Goal: Task Accomplishment & Management: Use online tool/utility

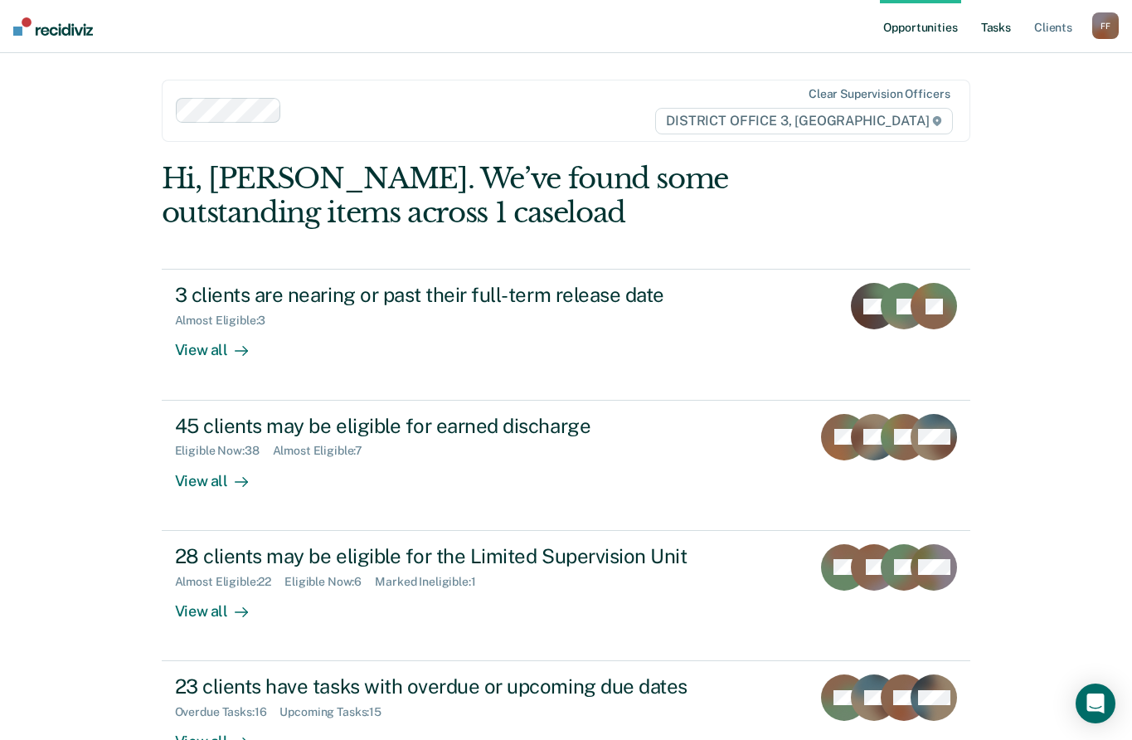
click at [1005, 32] on link "Tasks" at bounding box center [996, 26] width 37 height 53
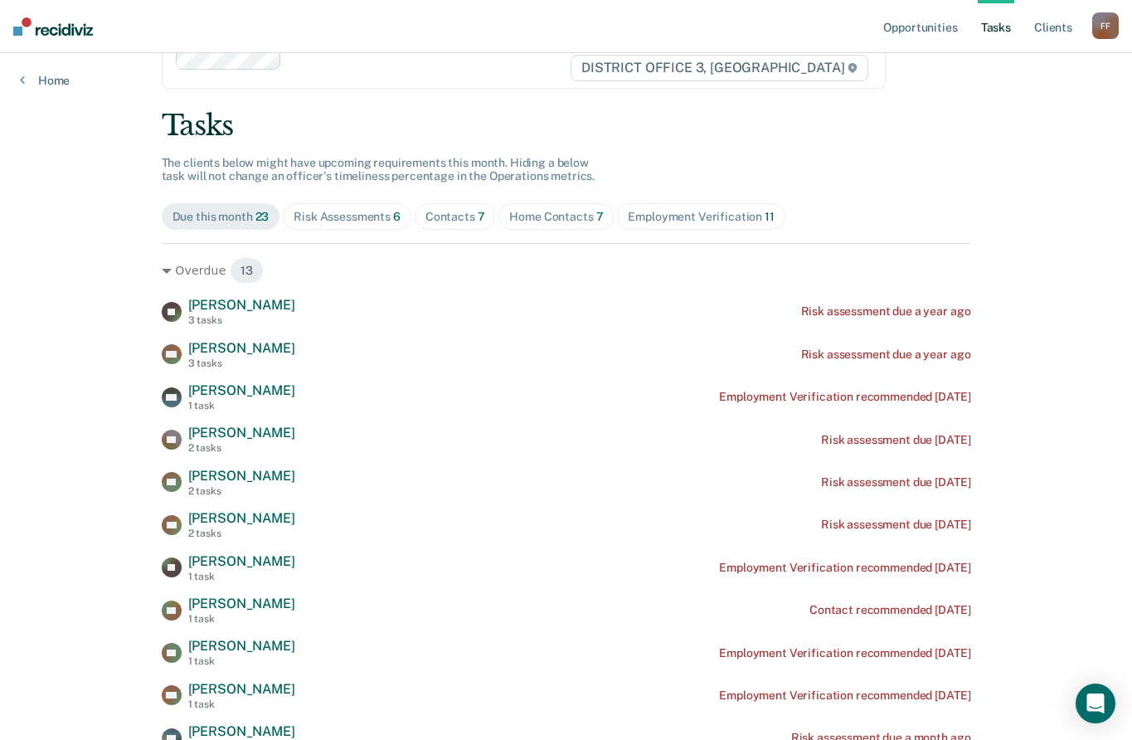
scroll to position [83, 0]
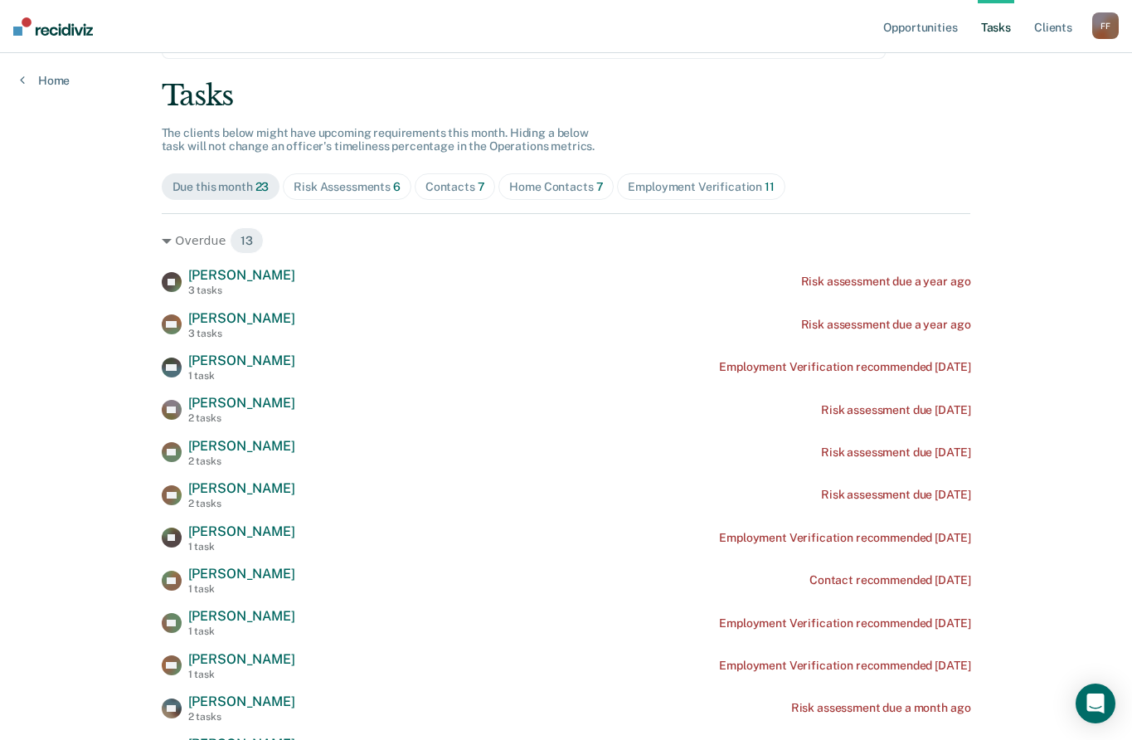
click at [349, 185] on div "Risk Assessments 6" at bounding box center [347, 187] width 107 height 14
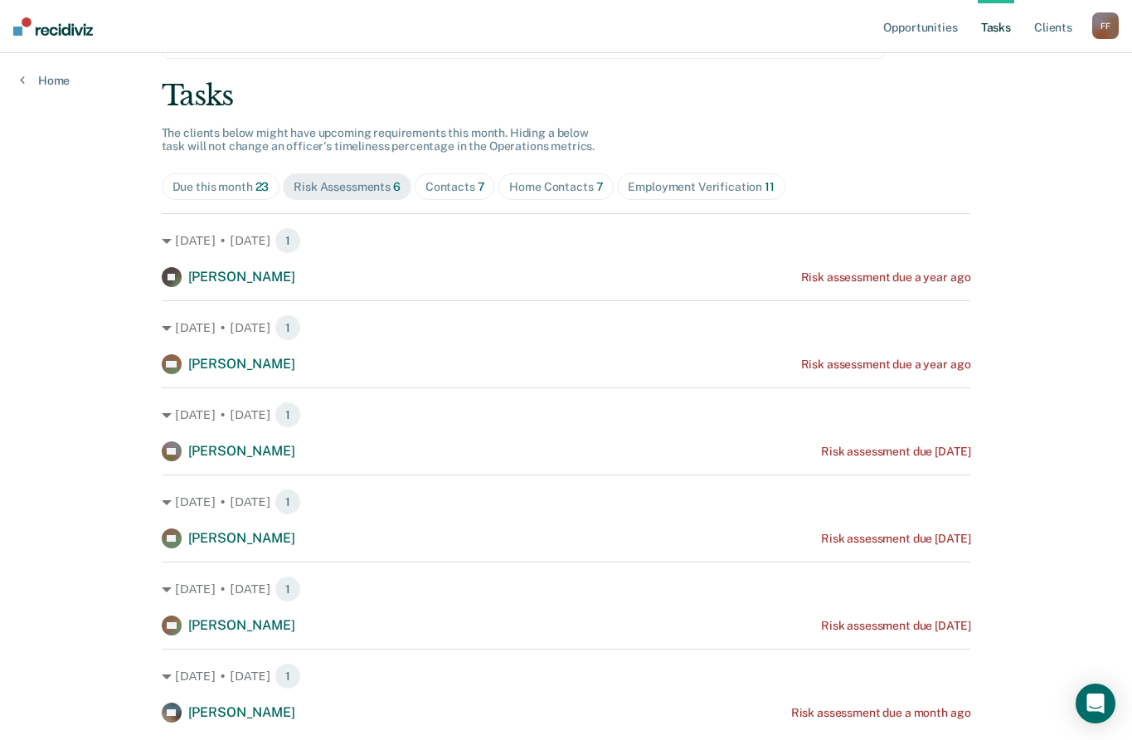
scroll to position [132, 0]
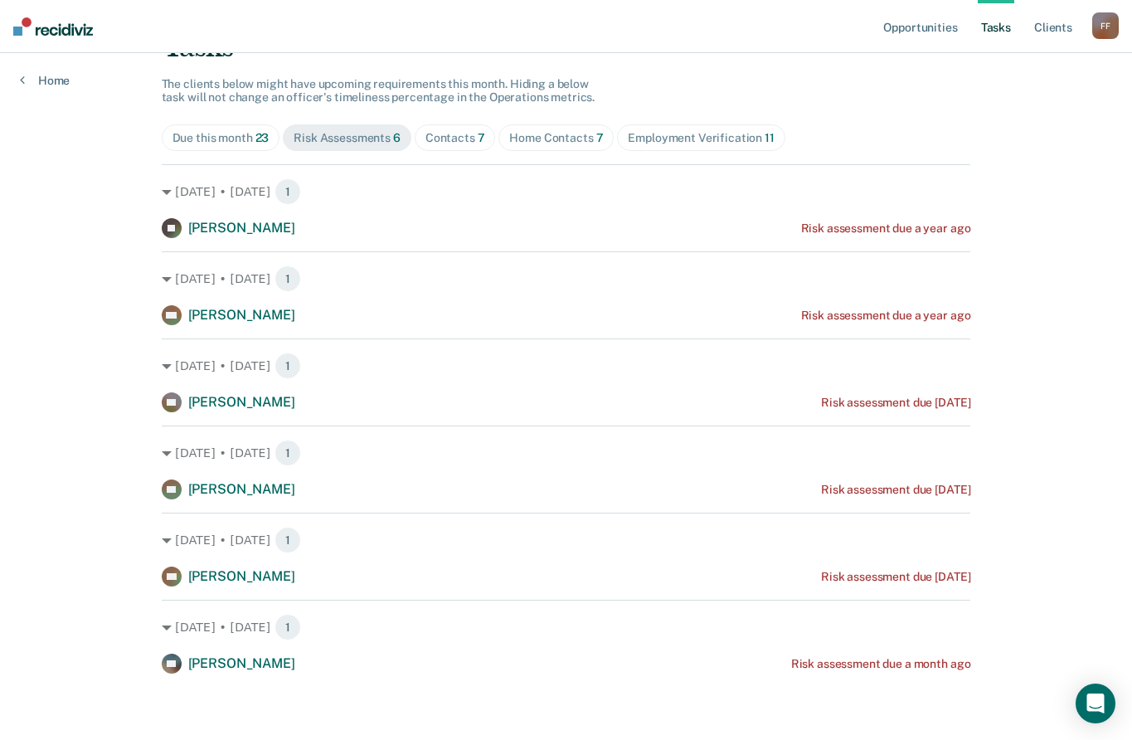
click at [536, 139] on div "Home Contacts 7" at bounding box center [556, 138] width 94 height 14
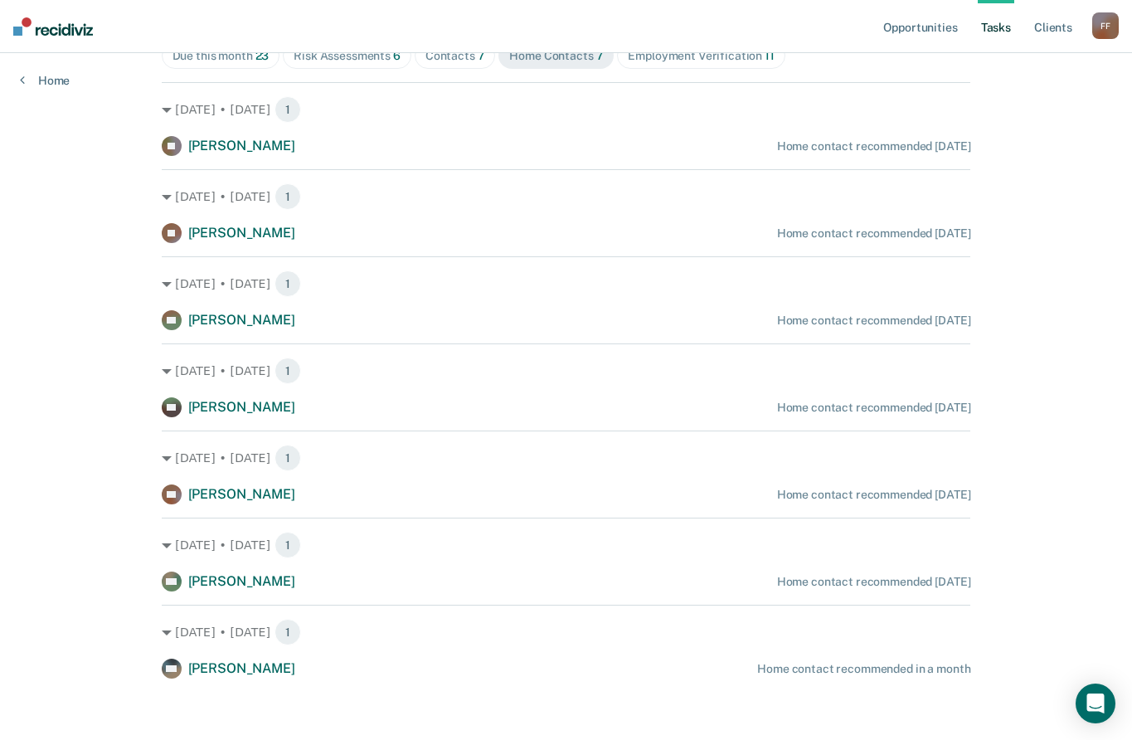
scroll to position [215, 0]
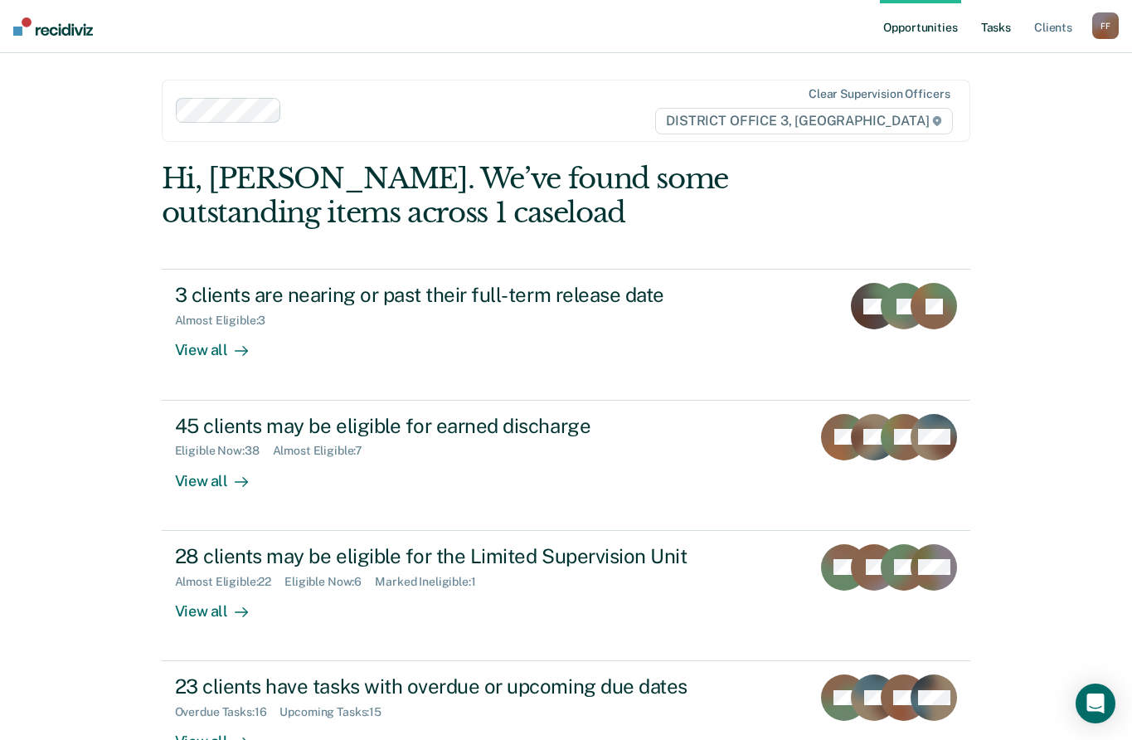
click at [1001, 32] on link "Tasks" at bounding box center [996, 26] width 37 height 53
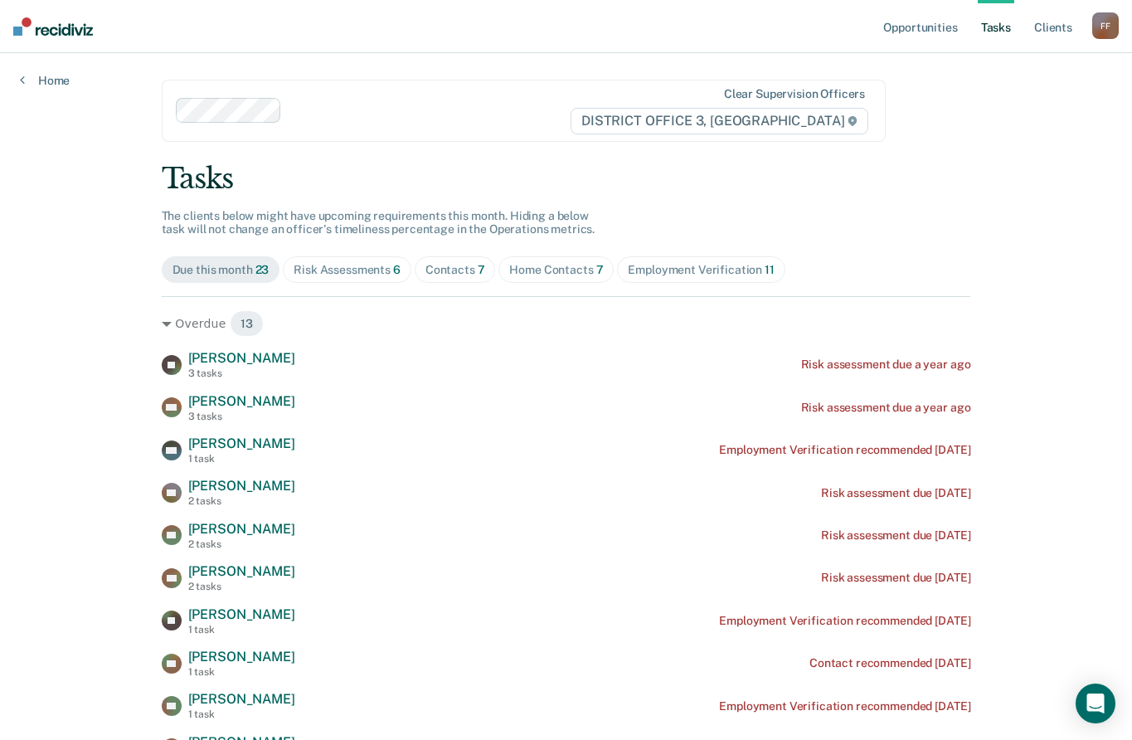
click at [686, 271] on div "Employment Verification 11" at bounding box center [701, 270] width 146 height 14
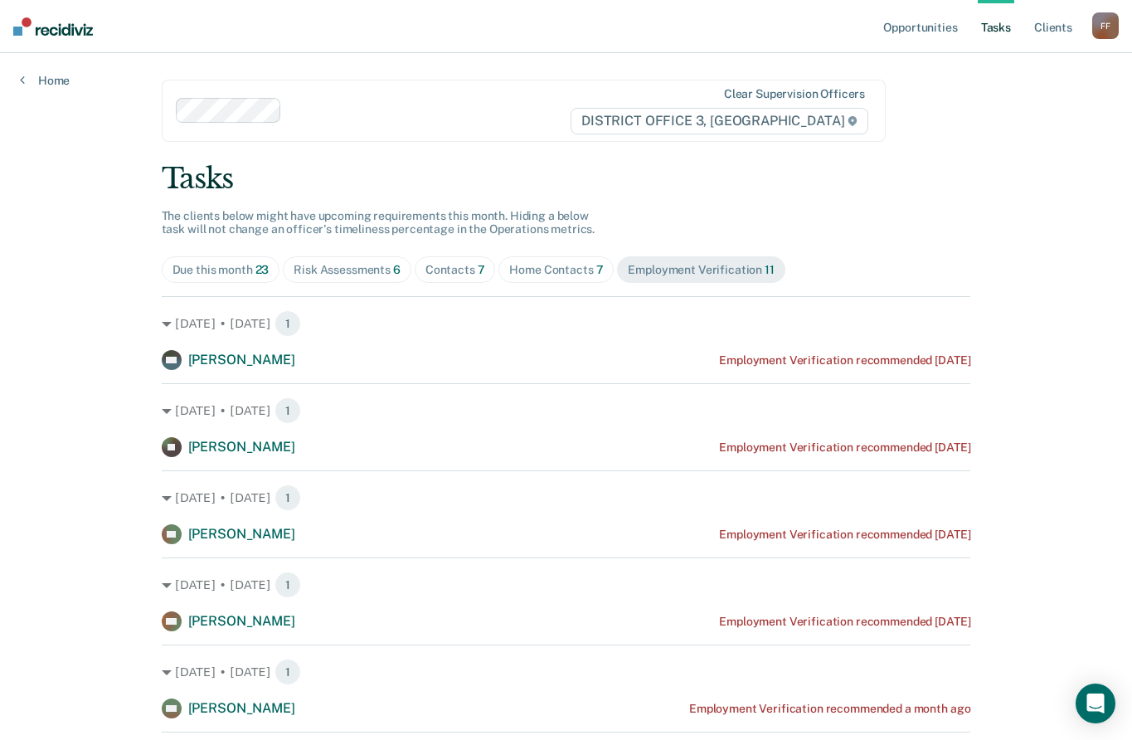
click at [553, 268] on div "Home Contacts 7" at bounding box center [556, 270] width 94 height 14
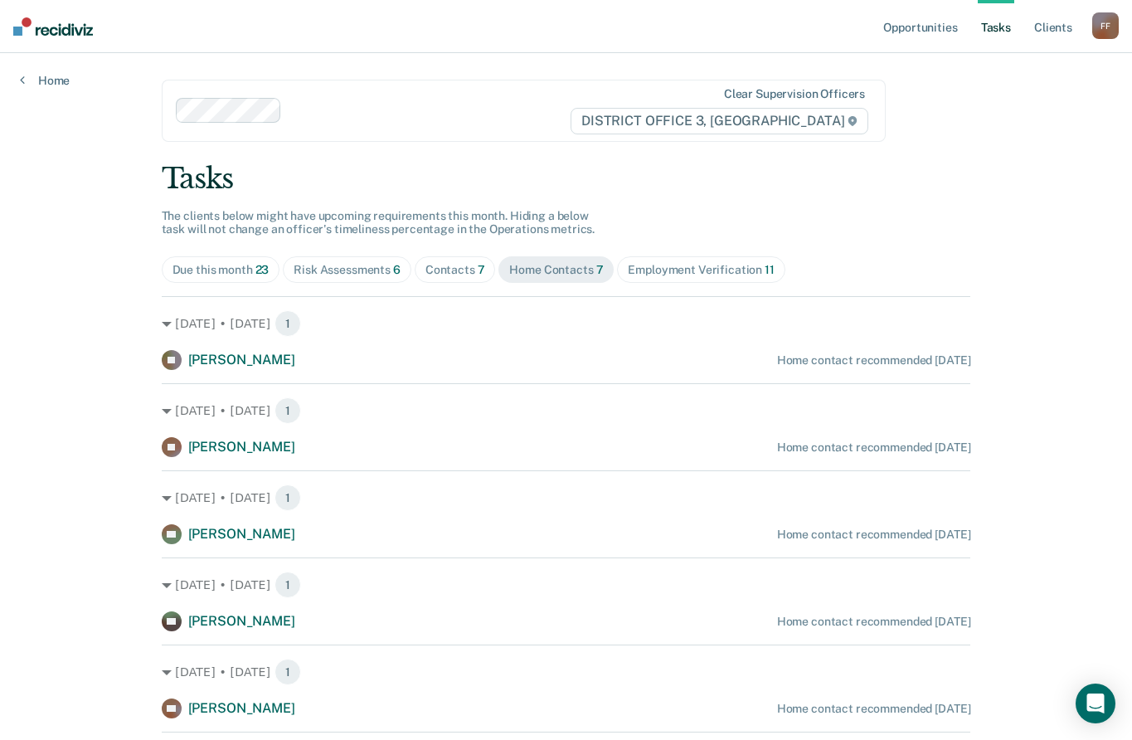
click at [432, 270] on div "Contacts 7" at bounding box center [456, 270] width 60 height 14
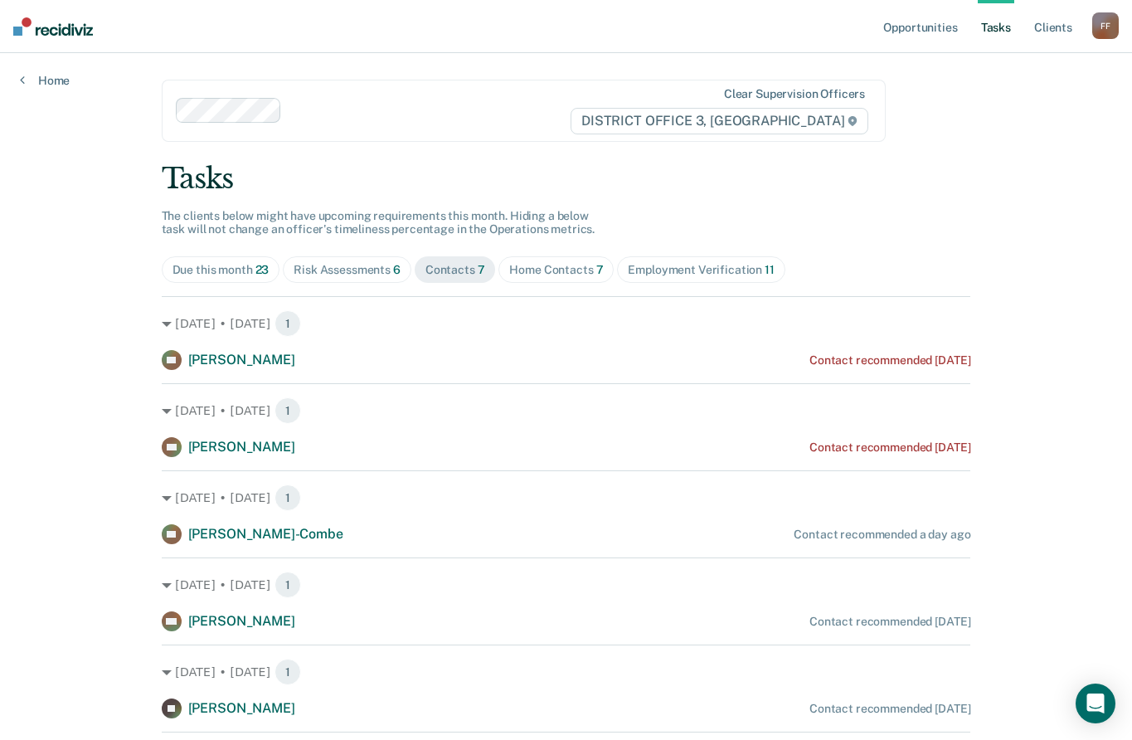
drag, startPoint x: 961, startPoint y: 213, endPoint x: 860, endPoint y: 177, distance: 106.8
click at [961, 213] on div "Tasks The clients below might have upcoming requirements this month. Hiding a b…" at bounding box center [567, 527] width 810 height 731
click at [200, 271] on div "Due this month 23" at bounding box center [221, 270] width 97 height 14
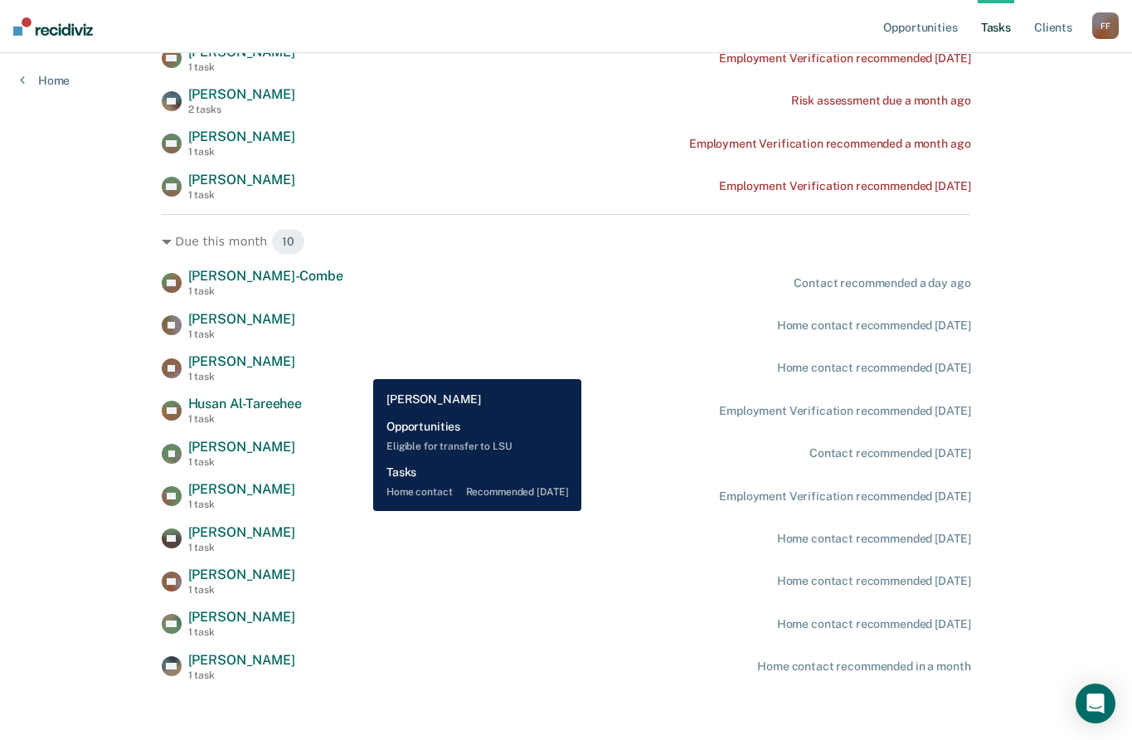
scroll to position [698, 0]
